Goal: Navigation & Orientation: Find specific page/section

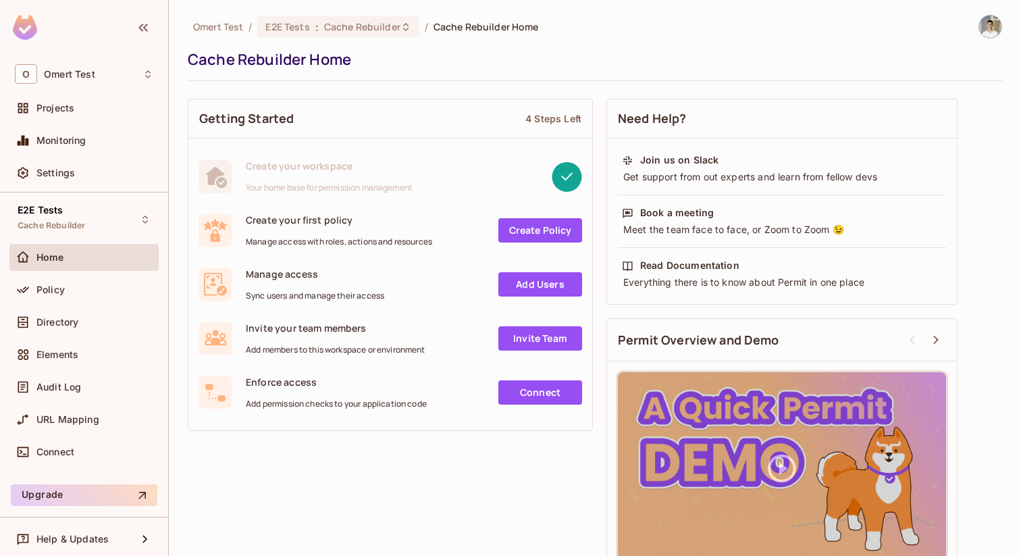
click at [505, 53] on div "Cache Rebuilder Home" at bounding box center [592, 59] width 808 height 20
